Goal: Use online tool/utility: Use online tool/utility

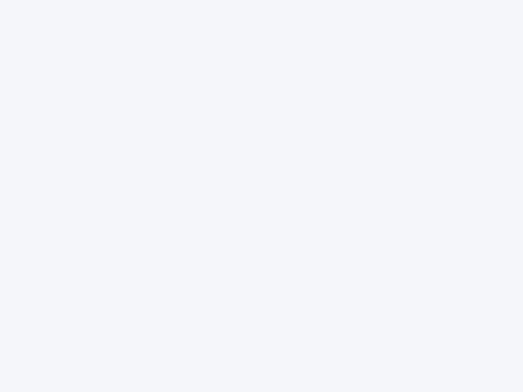
click at [262, 196] on div at bounding box center [261, 196] width 523 height 392
